Goal: Information Seeking & Learning: Find specific fact

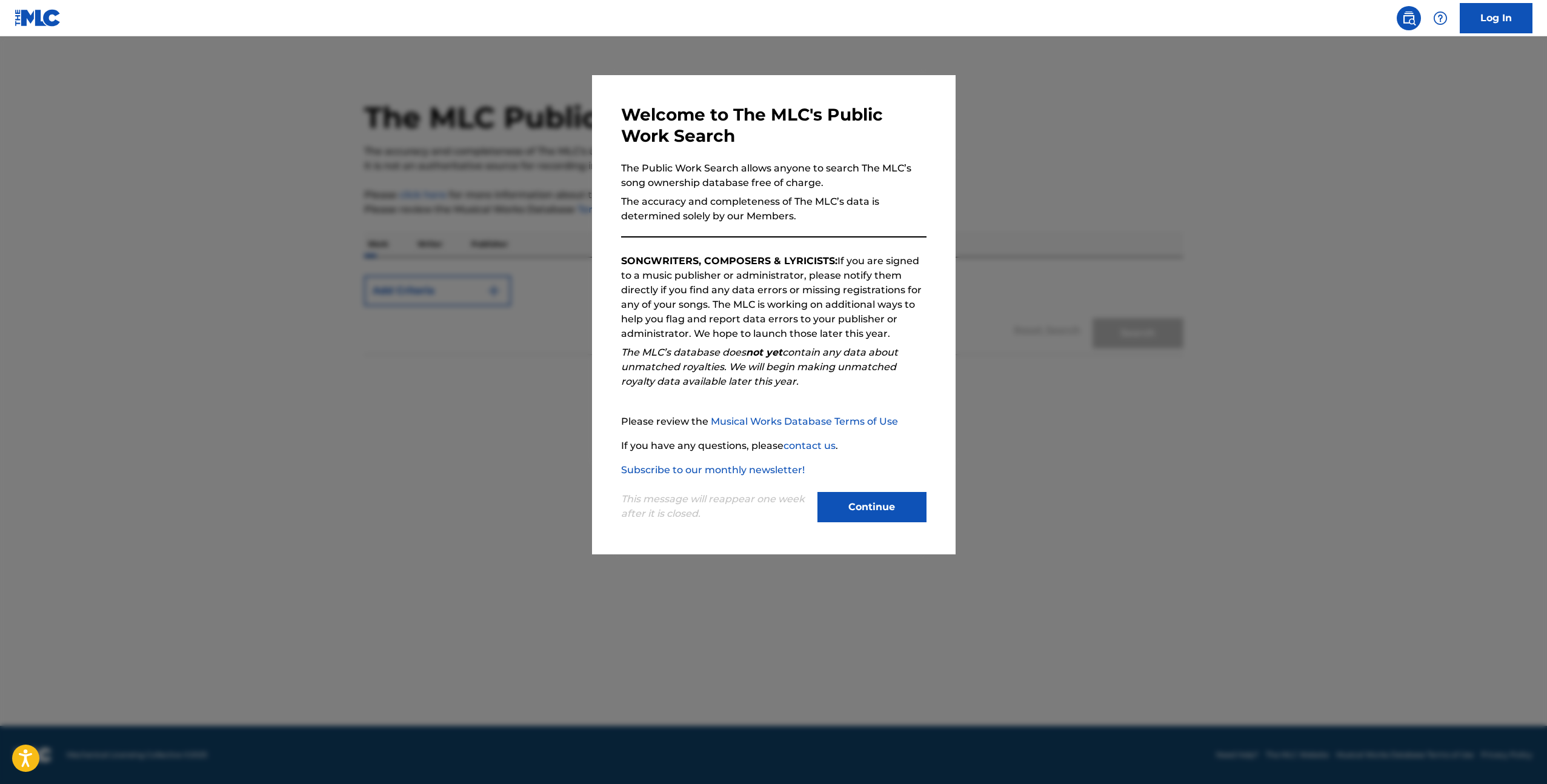
click at [860, 514] on button "Continue" at bounding box center [872, 507] width 109 height 30
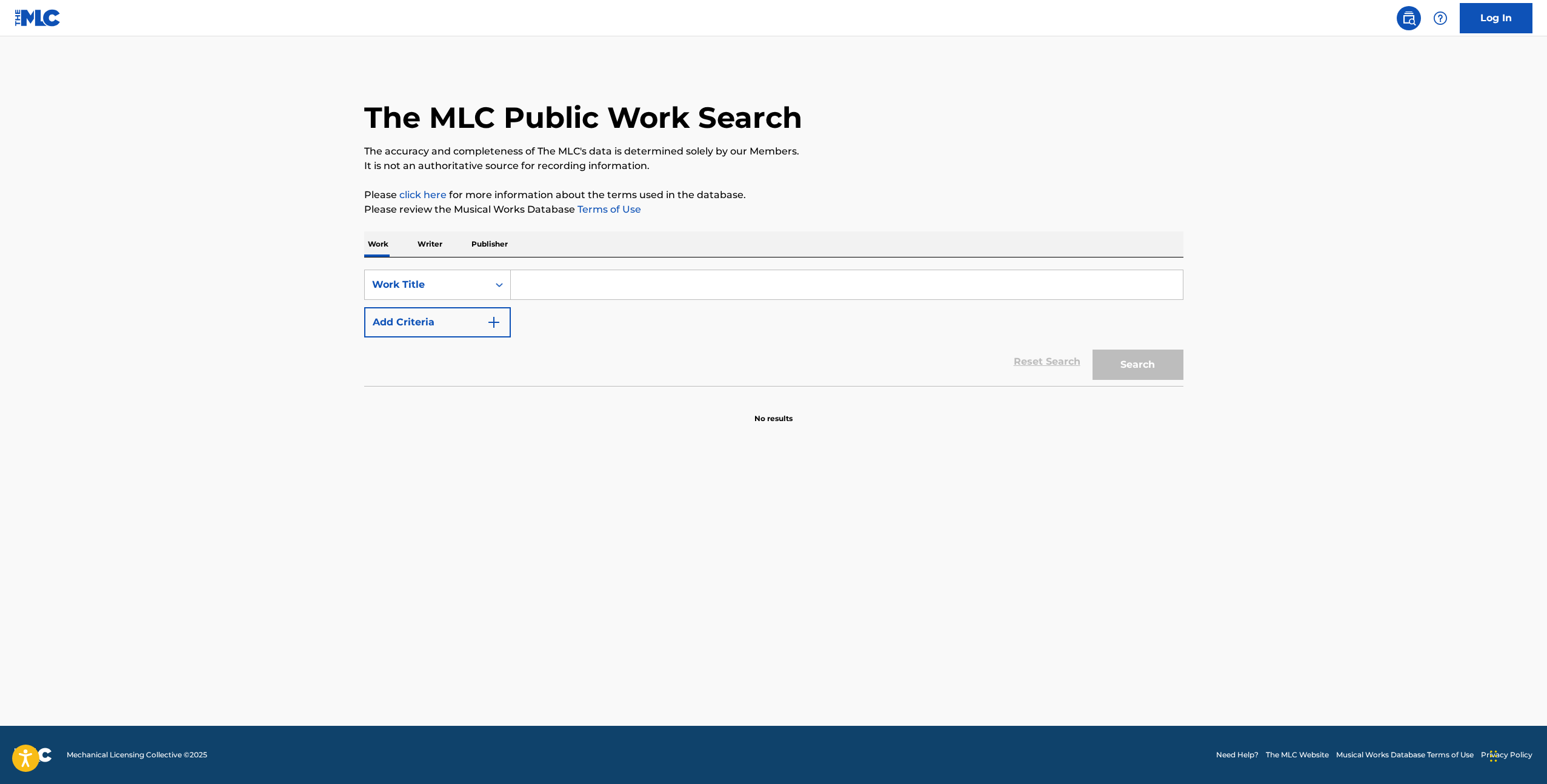
click at [585, 287] on input "Search Form" at bounding box center [847, 285] width 672 height 29
type input "sorry i'm here for someone else"
click at [432, 332] on button "Add Criteria" at bounding box center [437, 322] width 147 height 30
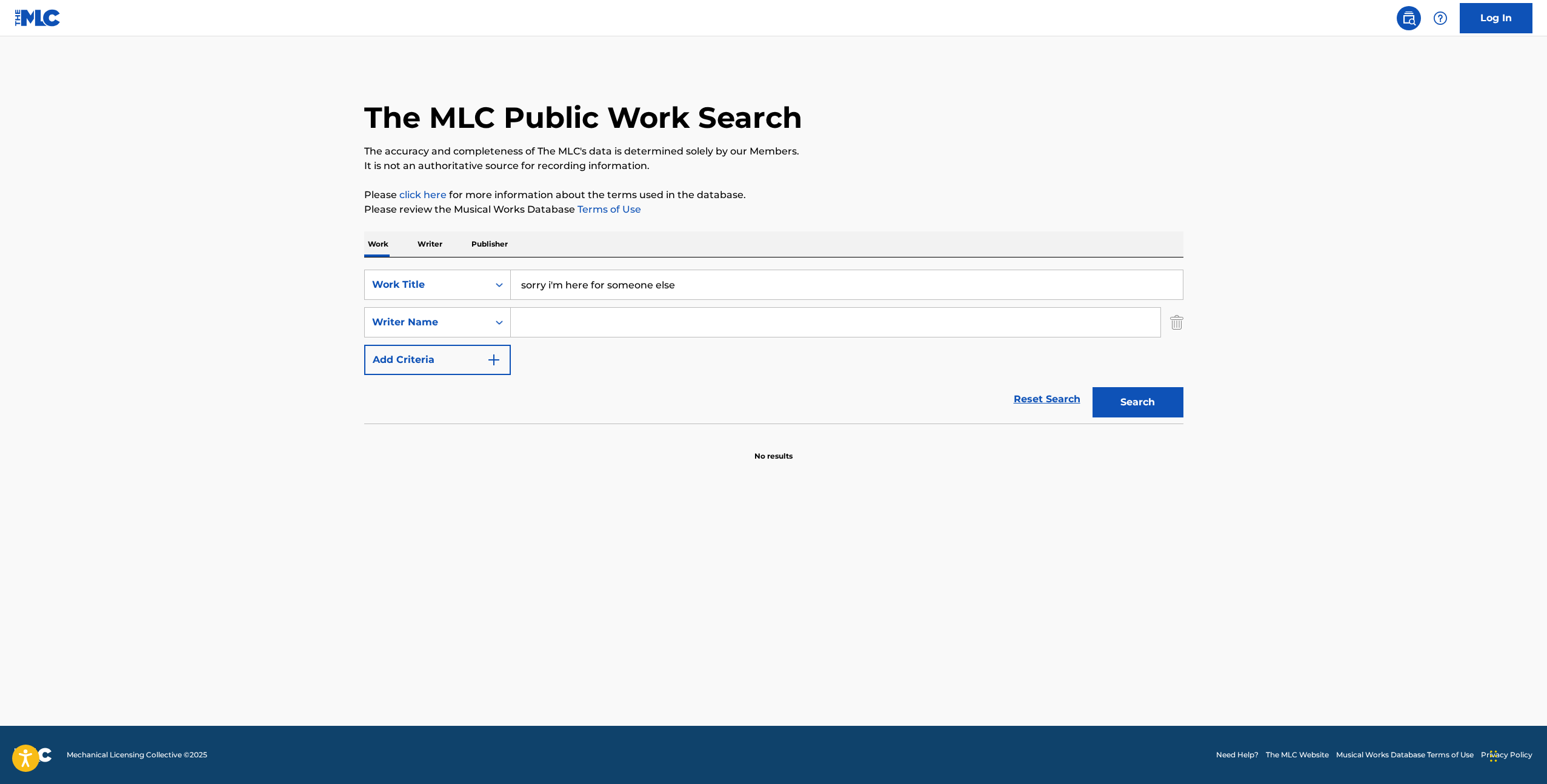
click at [521, 322] on input "Search Form" at bounding box center [835, 322] width 650 height 29
type input "[PERSON_NAME]"
click at [479, 437] on section "No results" at bounding box center [774, 446] width 820 height 32
click at [1103, 407] on button "Search" at bounding box center [1138, 402] width 91 height 30
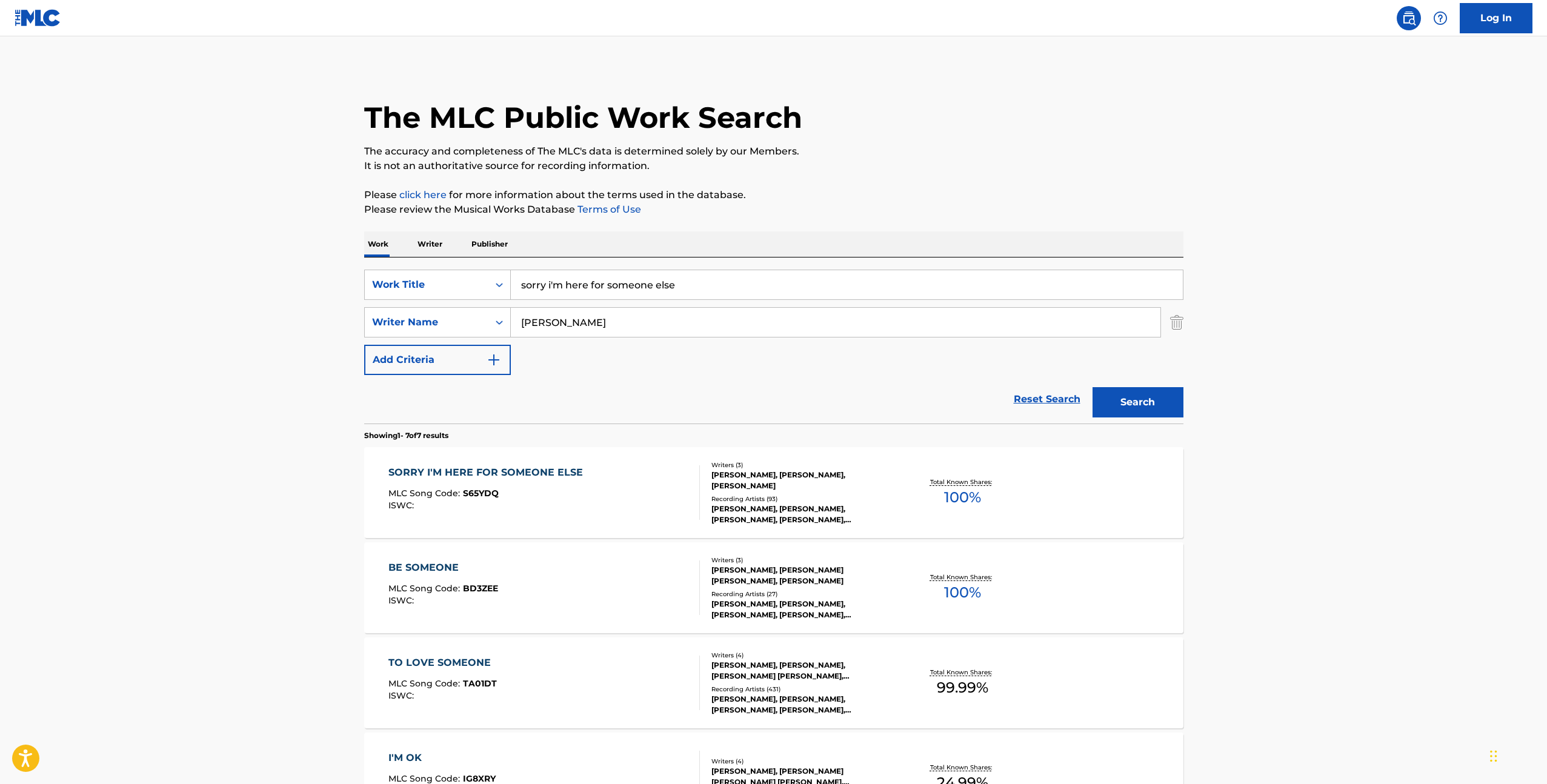
click at [501, 513] on div "SORRY I'M HERE FOR SOMEONE ELSE MLC Song Code : S65YDQ ISWC :" at bounding box center [488, 492] width 201 height 55
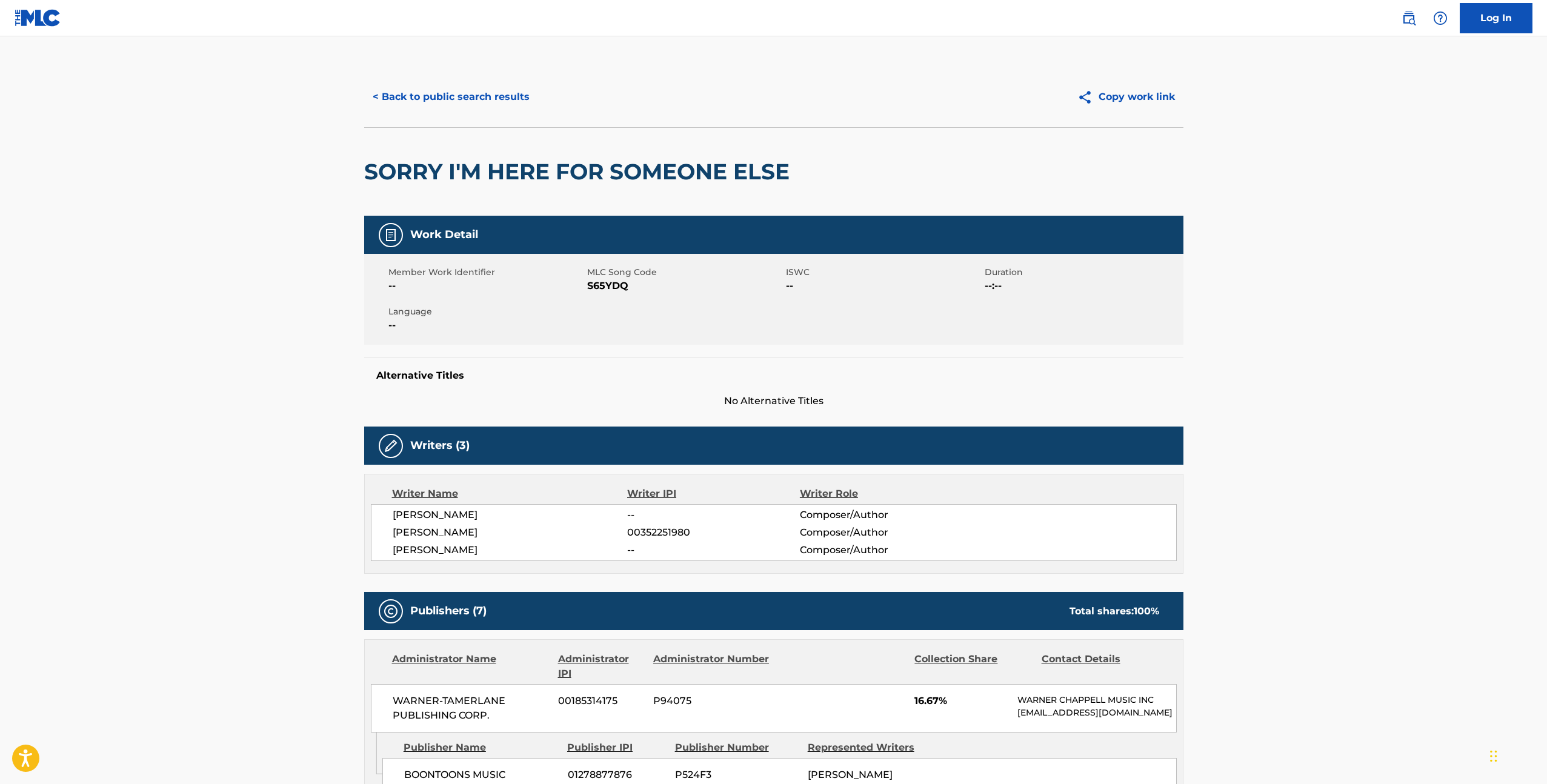
click at [611, 289] on span "S65YDQ" at bounding box center [685, 286] width 196 height 15
copy span "S65YDQ"
